Goal: Register for event/course: Sign up to attend an event or enroll in a course

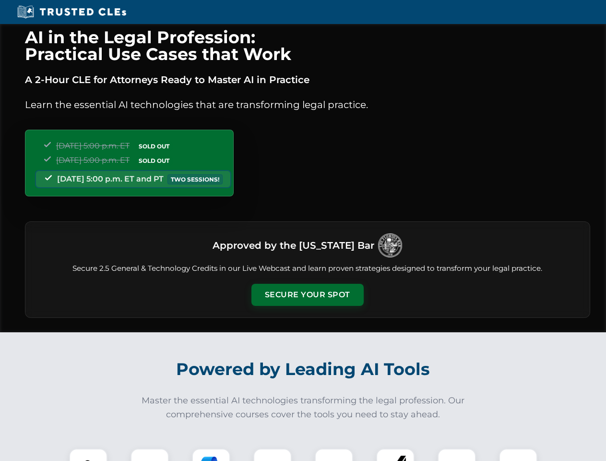
click at [307, 295] on button "Secure Your Spot" at bounding box center [307, 295] width 112 height 22
click at [88, 454] on img at bounding box center [88, 467] width 28 height 28
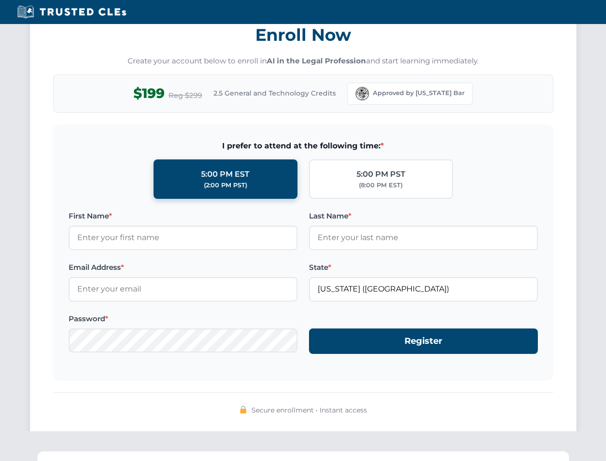
scroll to position [942, 0]
